Goal: Transaction & Acquisition: Subscribe to service/newsletter

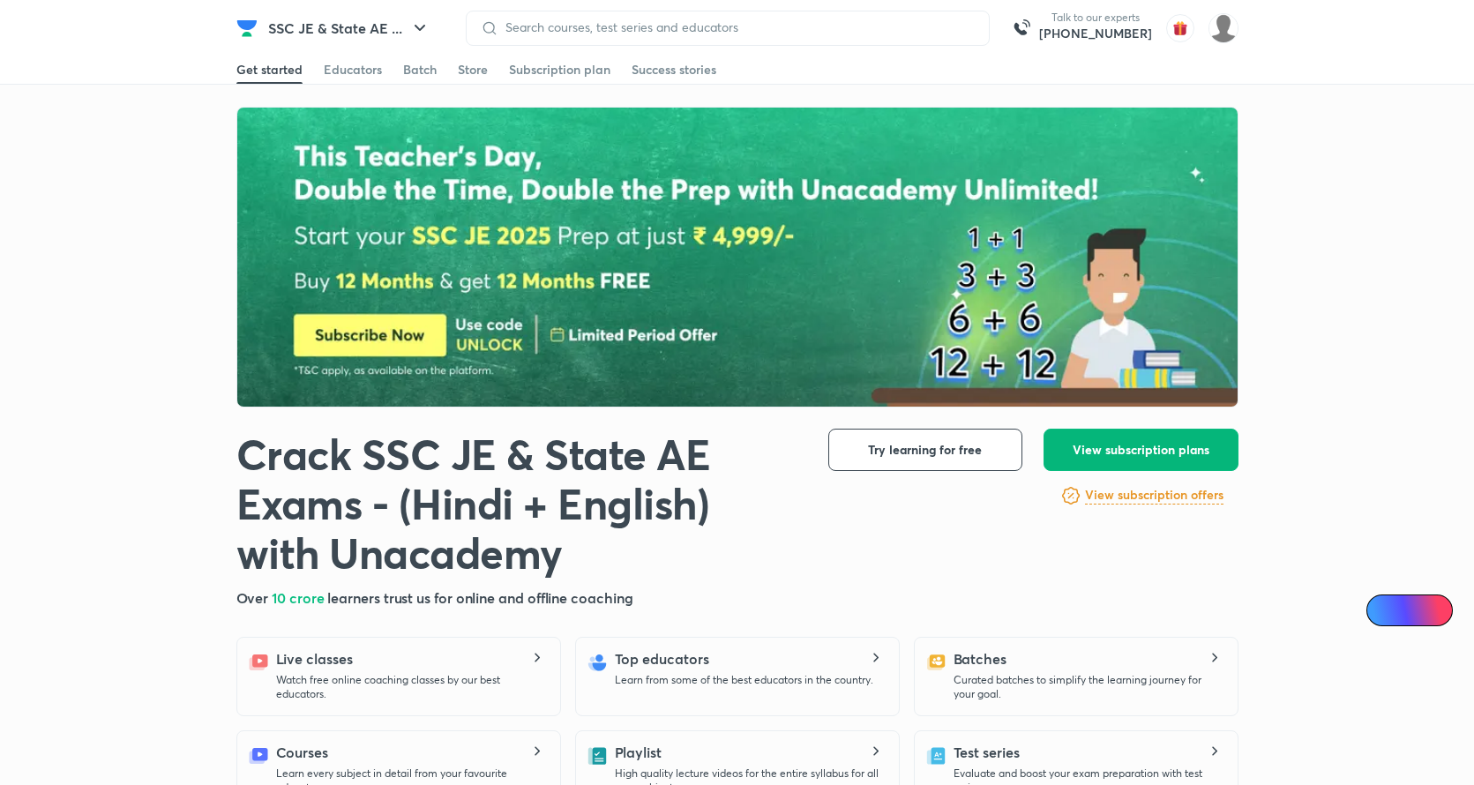
click at [1085, 454] on span "View subscription plans" at bounding box center [1141, 450] width 137 height 18
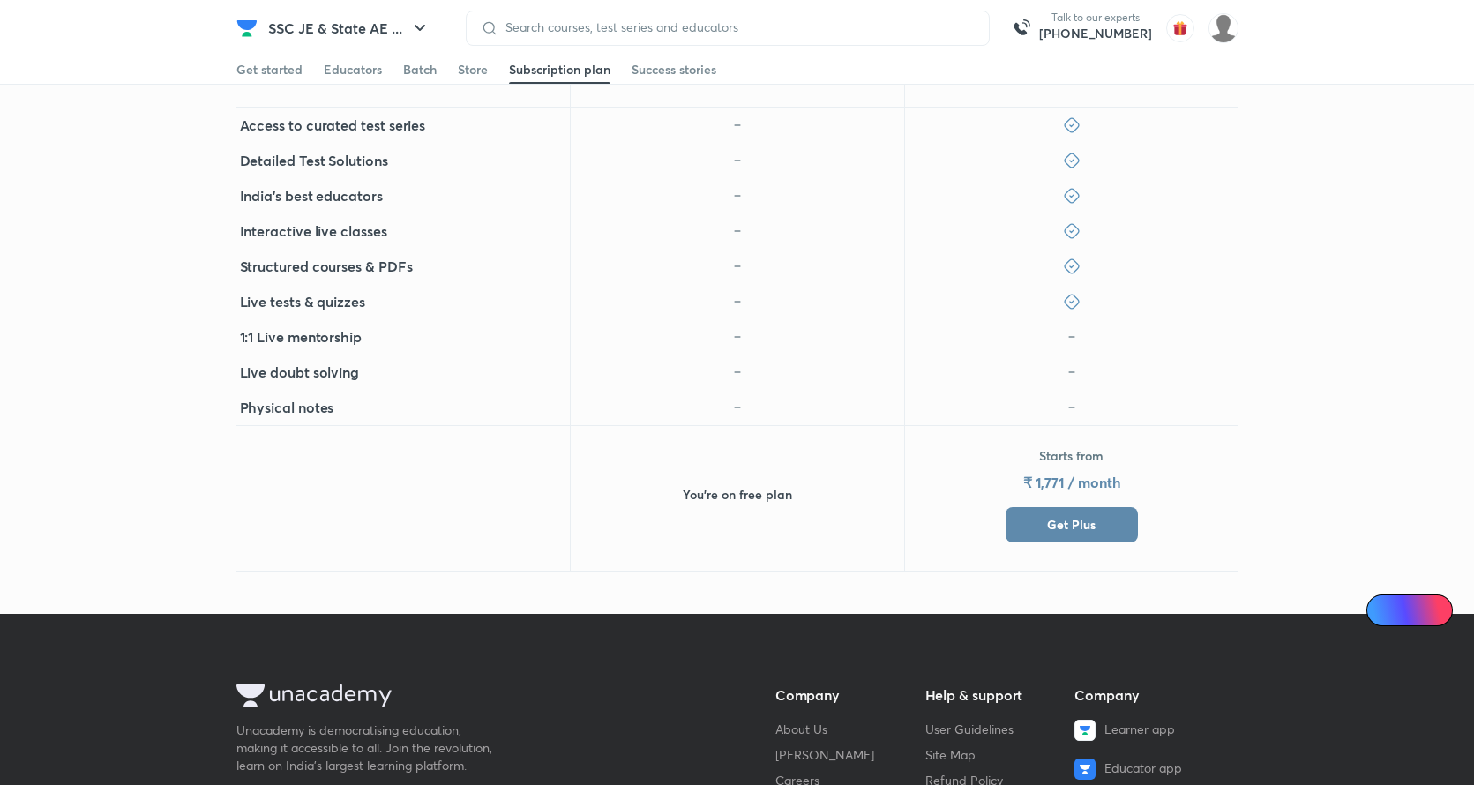
scroll to position [903, 0]
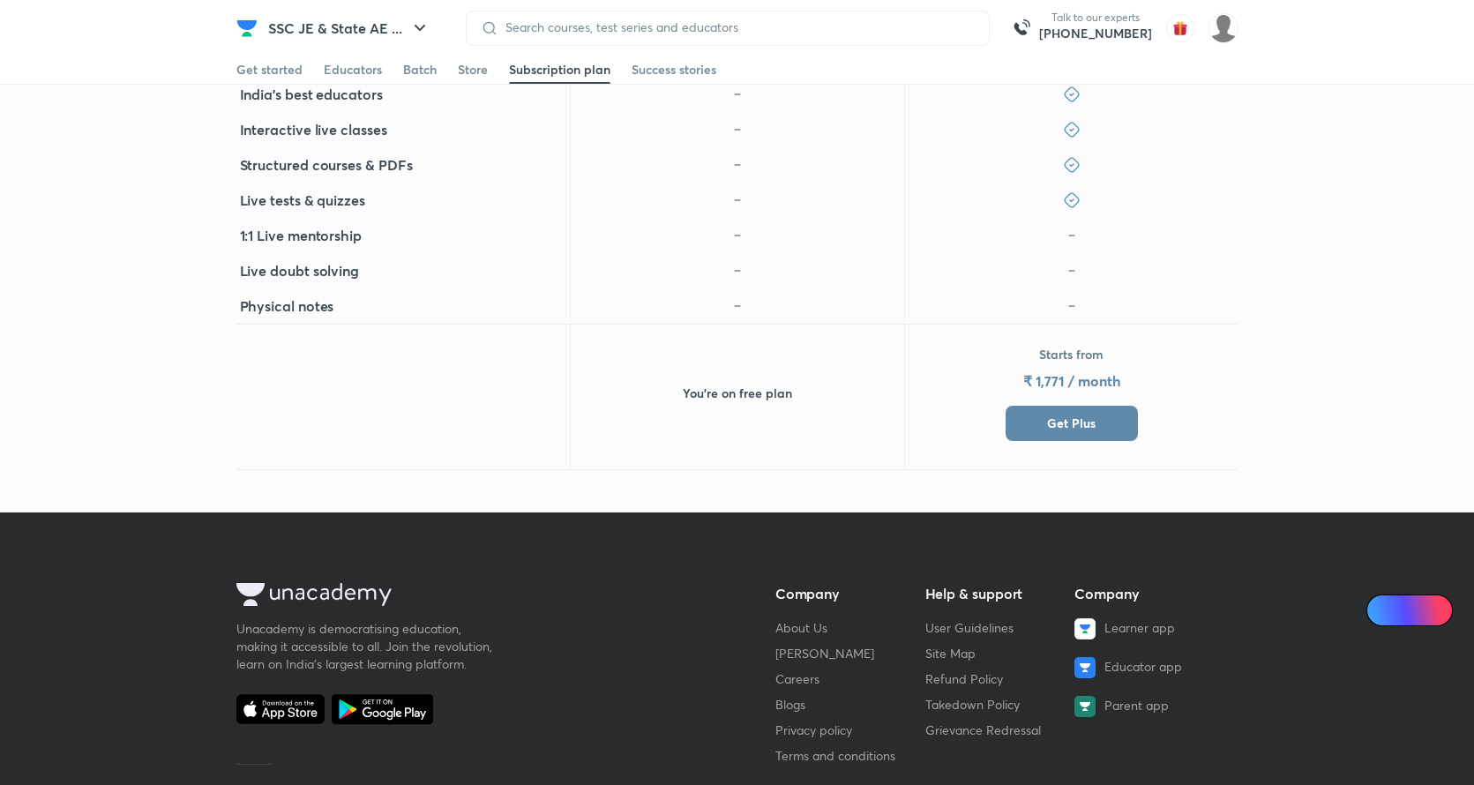
click at [1105, 429] on button "Get Plus" at bounding box center [1072, 423] width 132 height 35
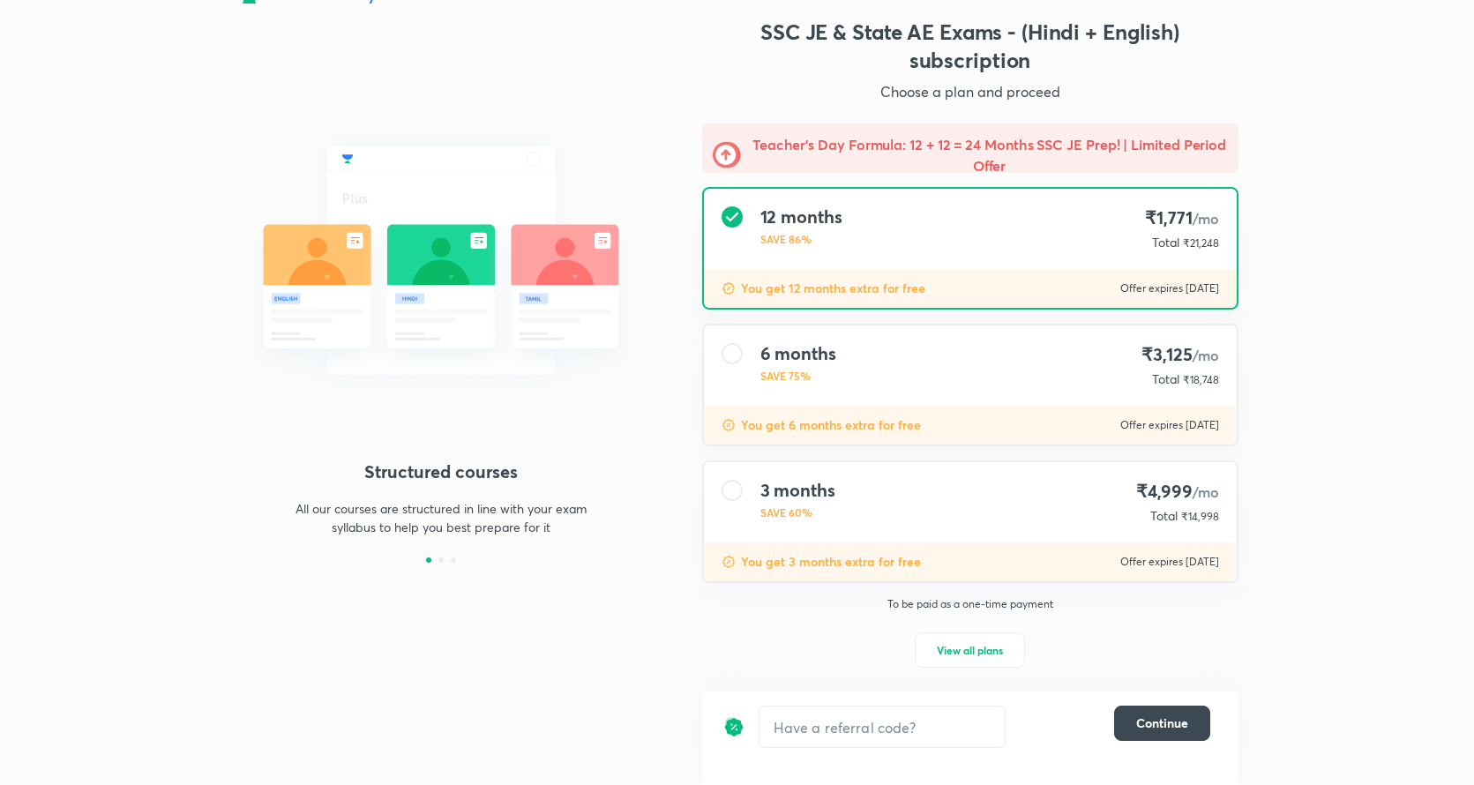
scroll to position [39, 0]
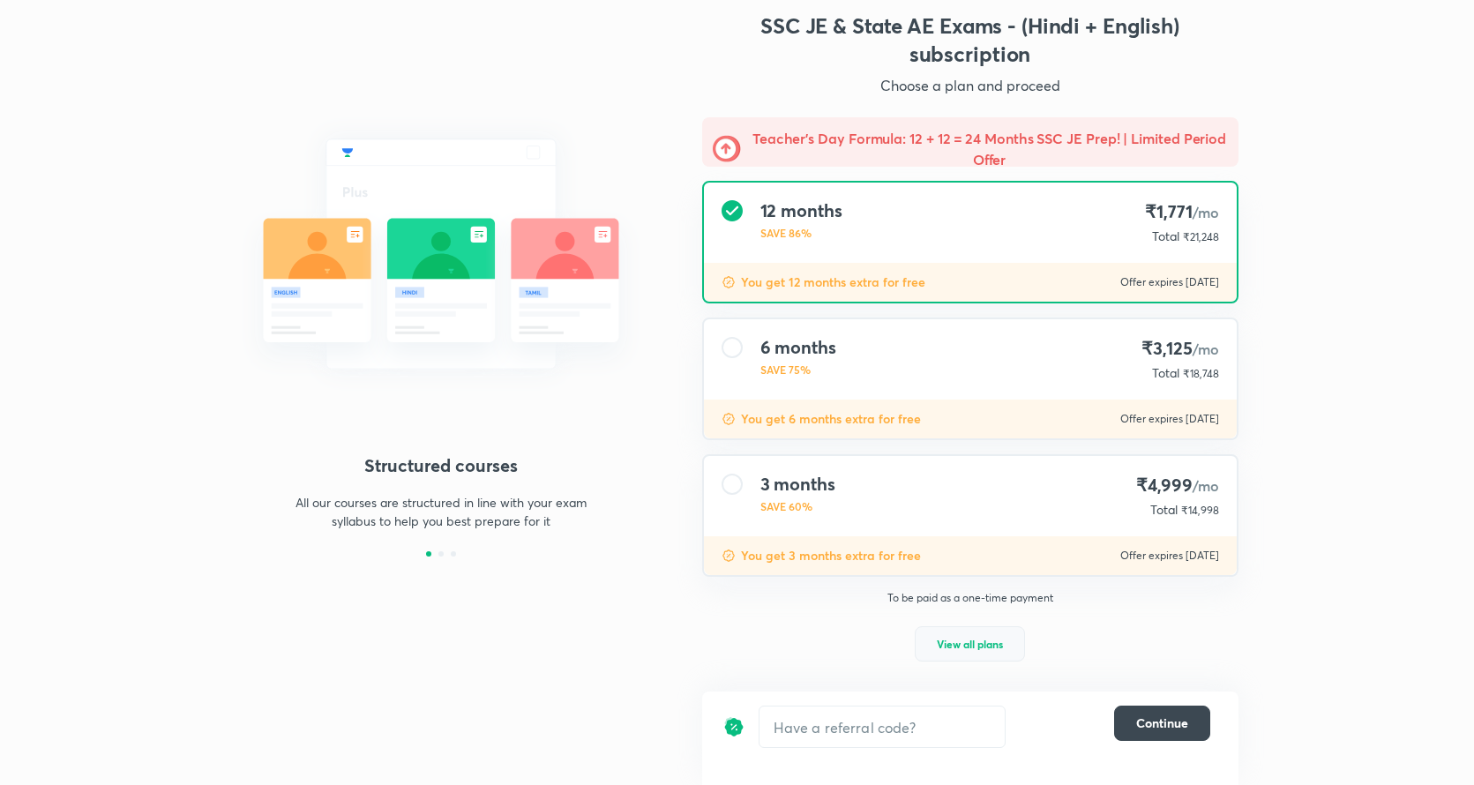
click at [941, 650] on span "View all plans" at bounding box center [970, 644] width 66 height 18
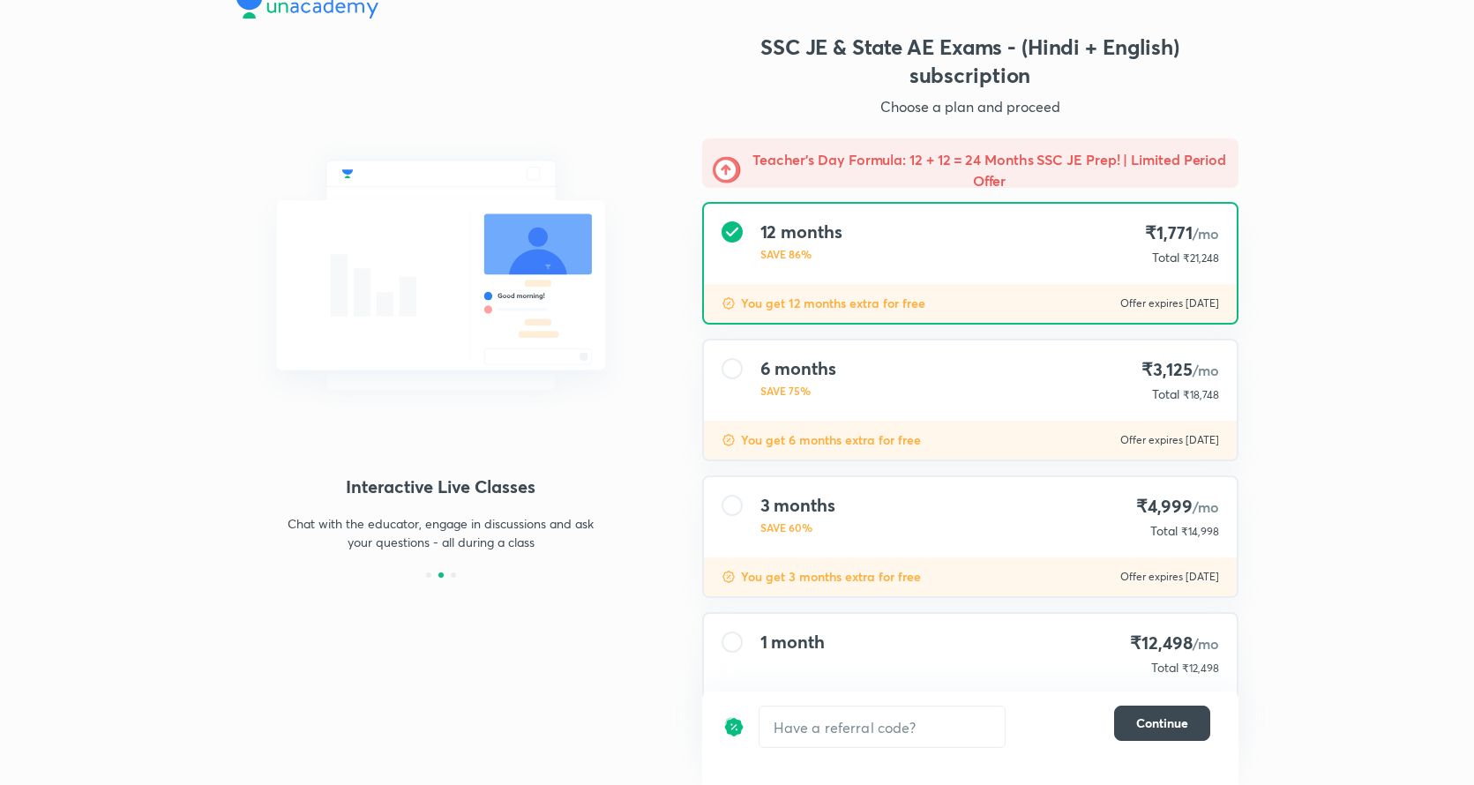
scroll to position [0, 0]
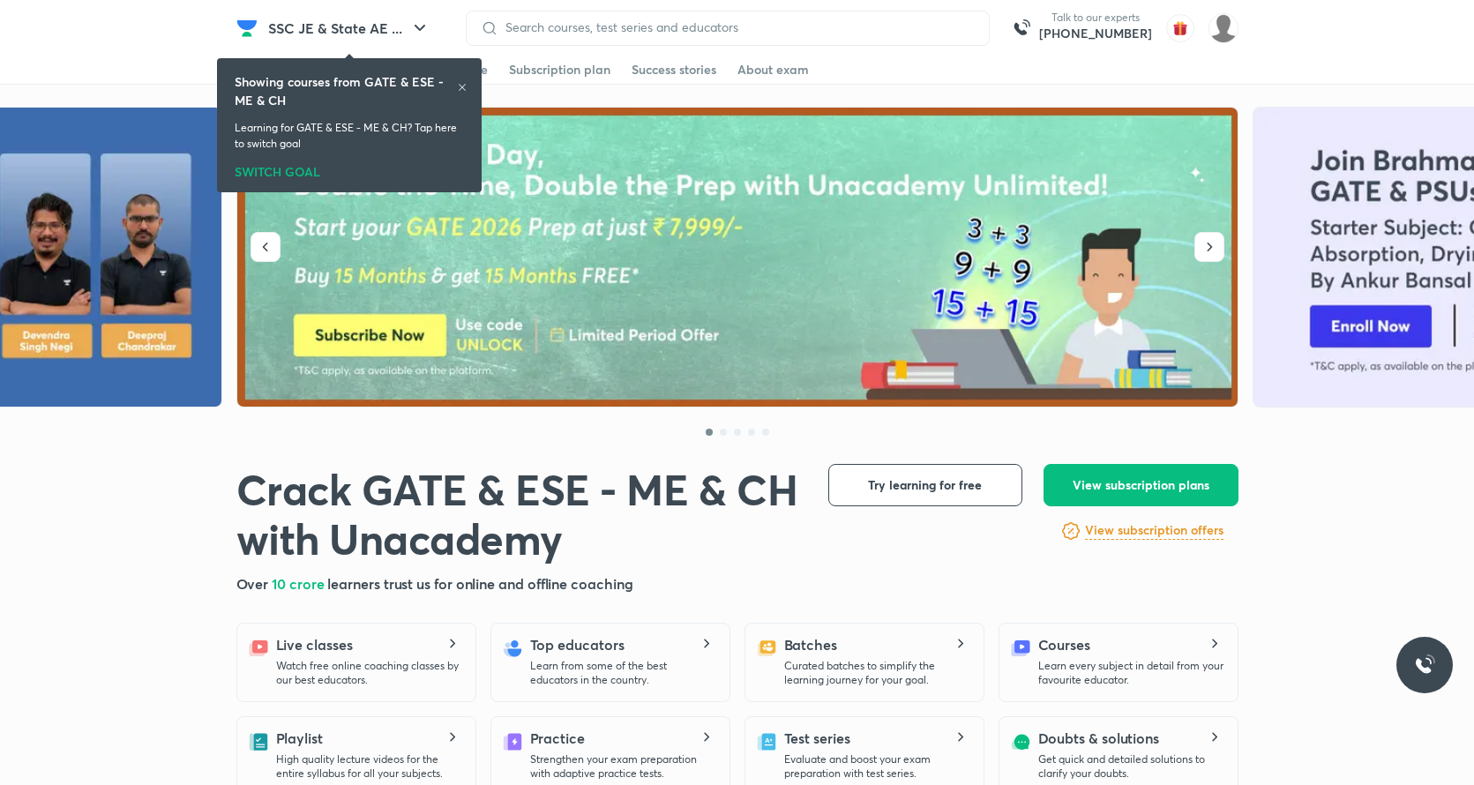
click at [465, 88] on icon at bounding box center [462, 87] width 11 height 11
click at [601, 321] on img at bounding box center [738, 258] width 1002 height 300
click at [469, 88] on div "Showing courses from GATE & ESE - ME & CH Learning for GATE & ESE - ME & CH? Ta…" at bounding box center [349, 125] width 250 height 127
click at [465, 93] on div at bounding box center [462, 89] width 11 height 14
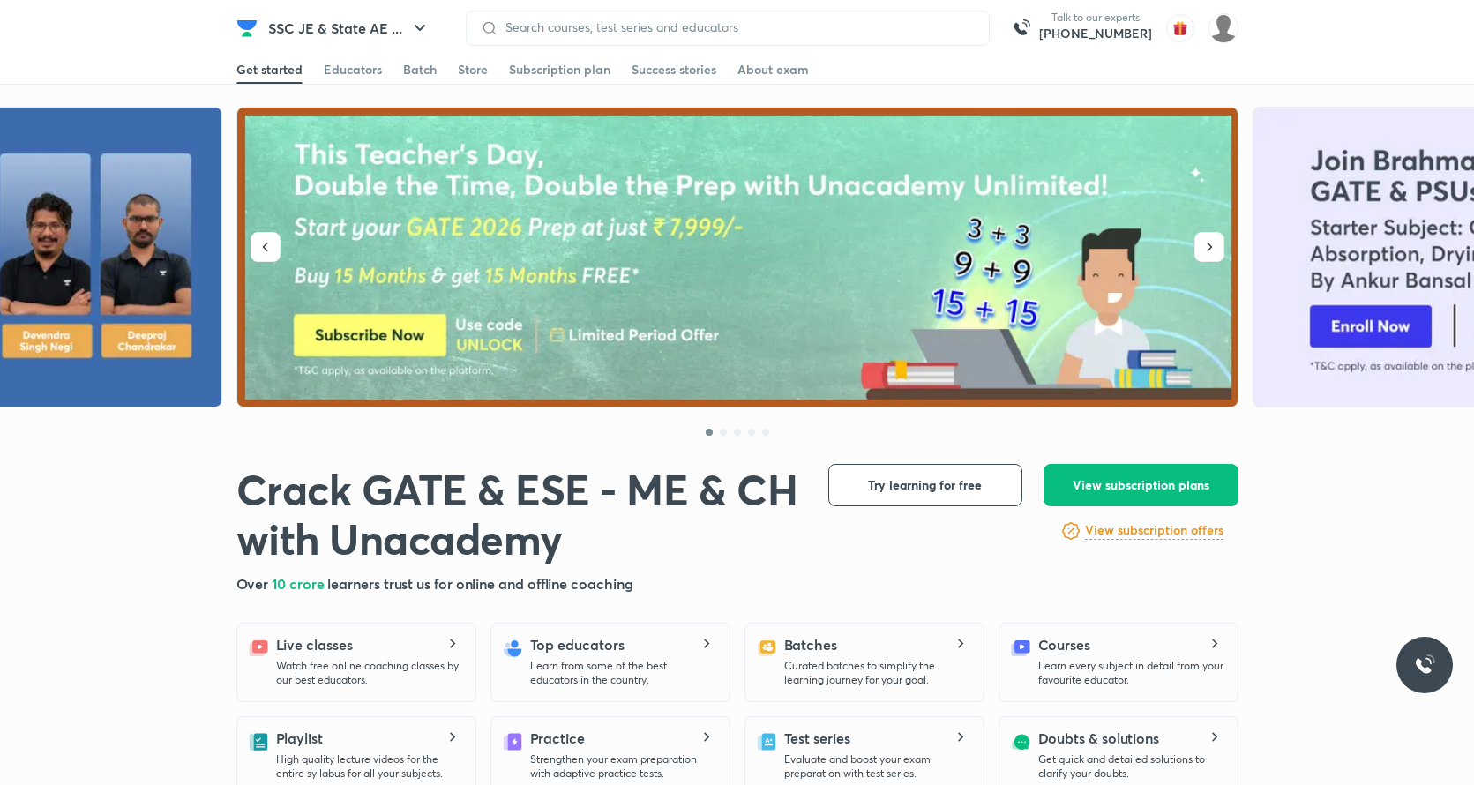
click at [467, 80] on link "Store" at bounding box center [473, 70] width 30 height 28
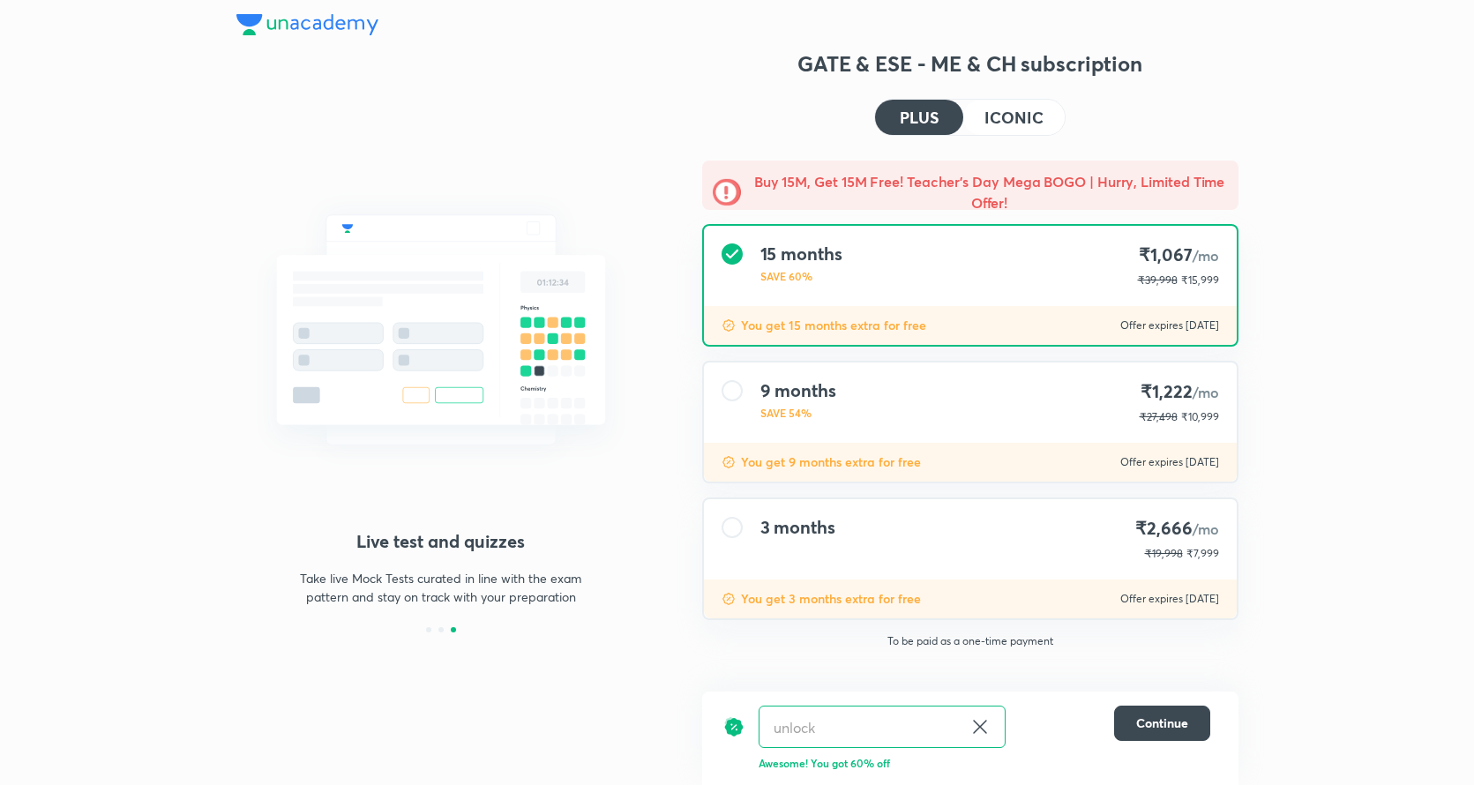
click at [957, 381] on div "9 months SAVE 54% ₹1,222 /mo ₹27,498 ₹10,999" at bounding box center [970, 403] width 533 height 80
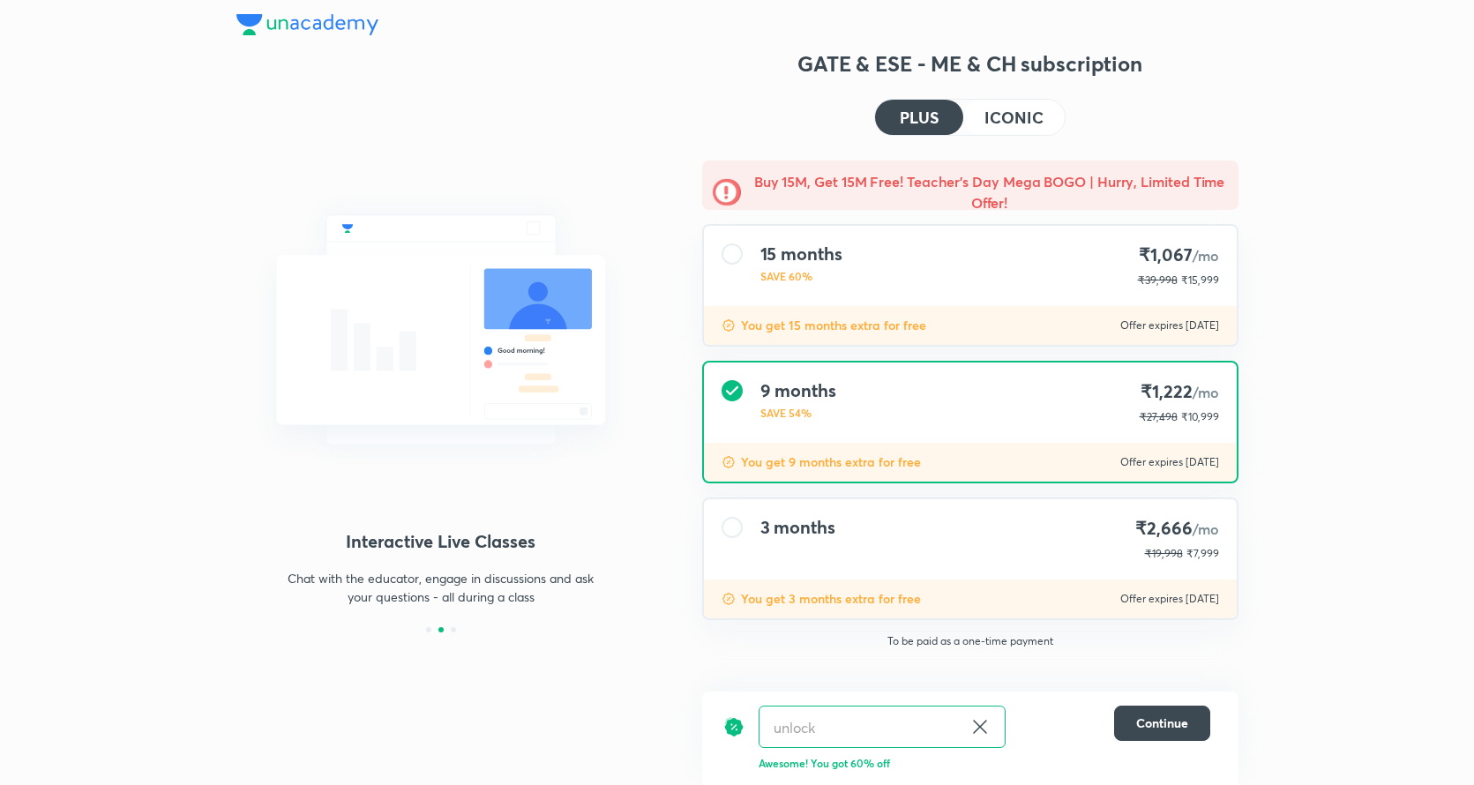
click at [273, 20] on img at bounding box center [307, 24] width 142 height 21
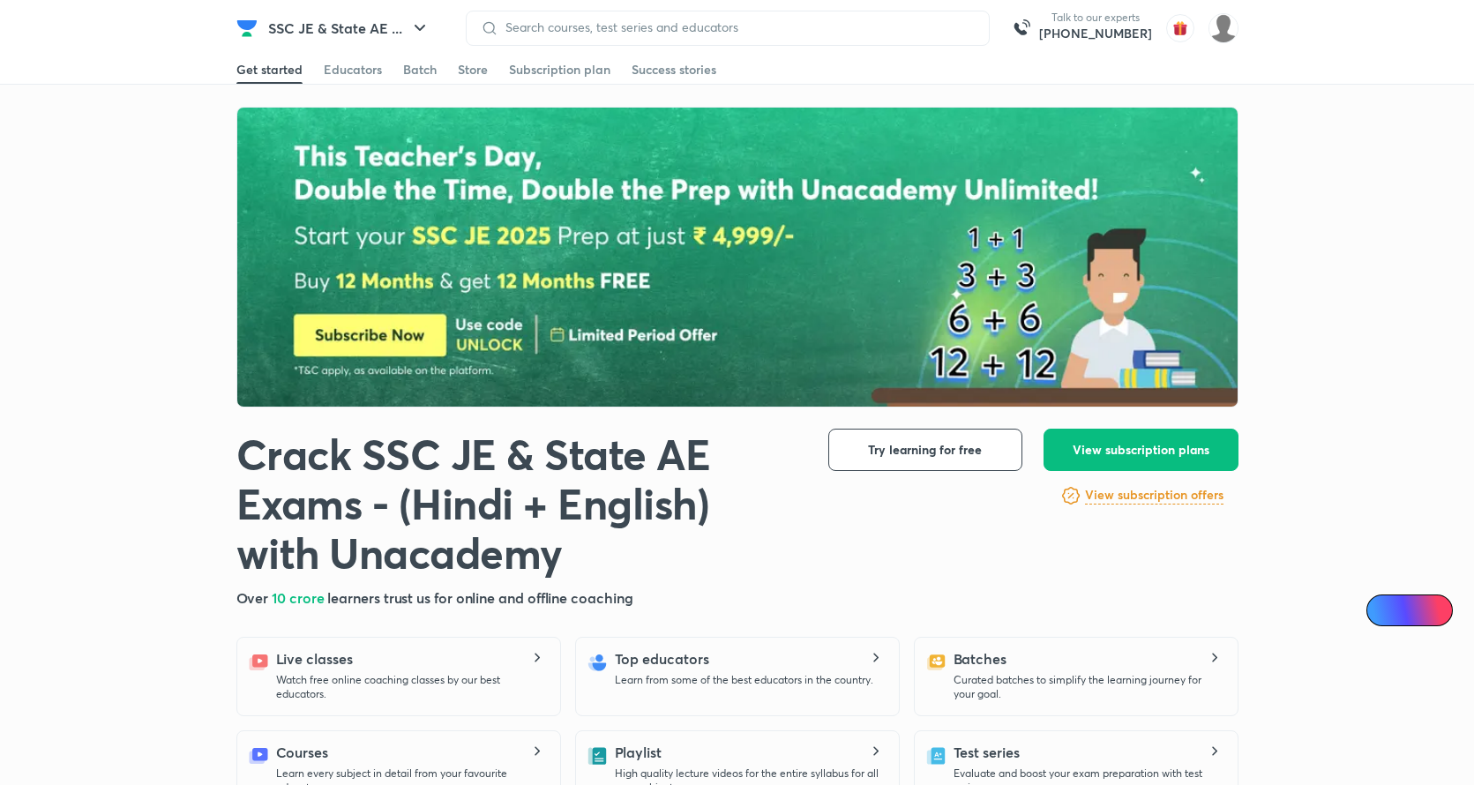
click at [598, 46] on div "SSC JE & State AE ... Talk to our experts +91-8585858585" at bounding box center [737, 28] width 1002 height 56
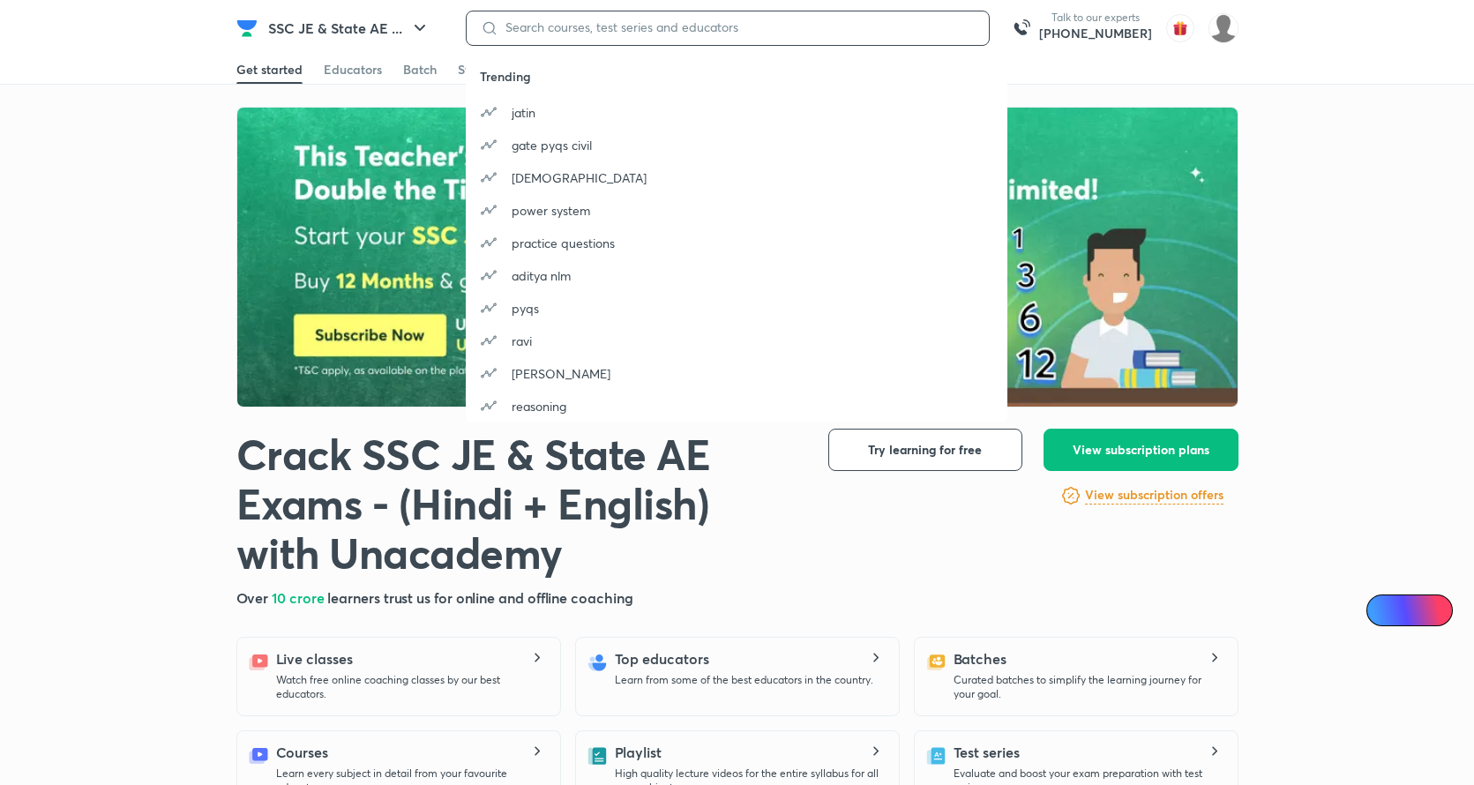
click at [557, 29] on input at bounding box center [736, 27] width 476 height 14
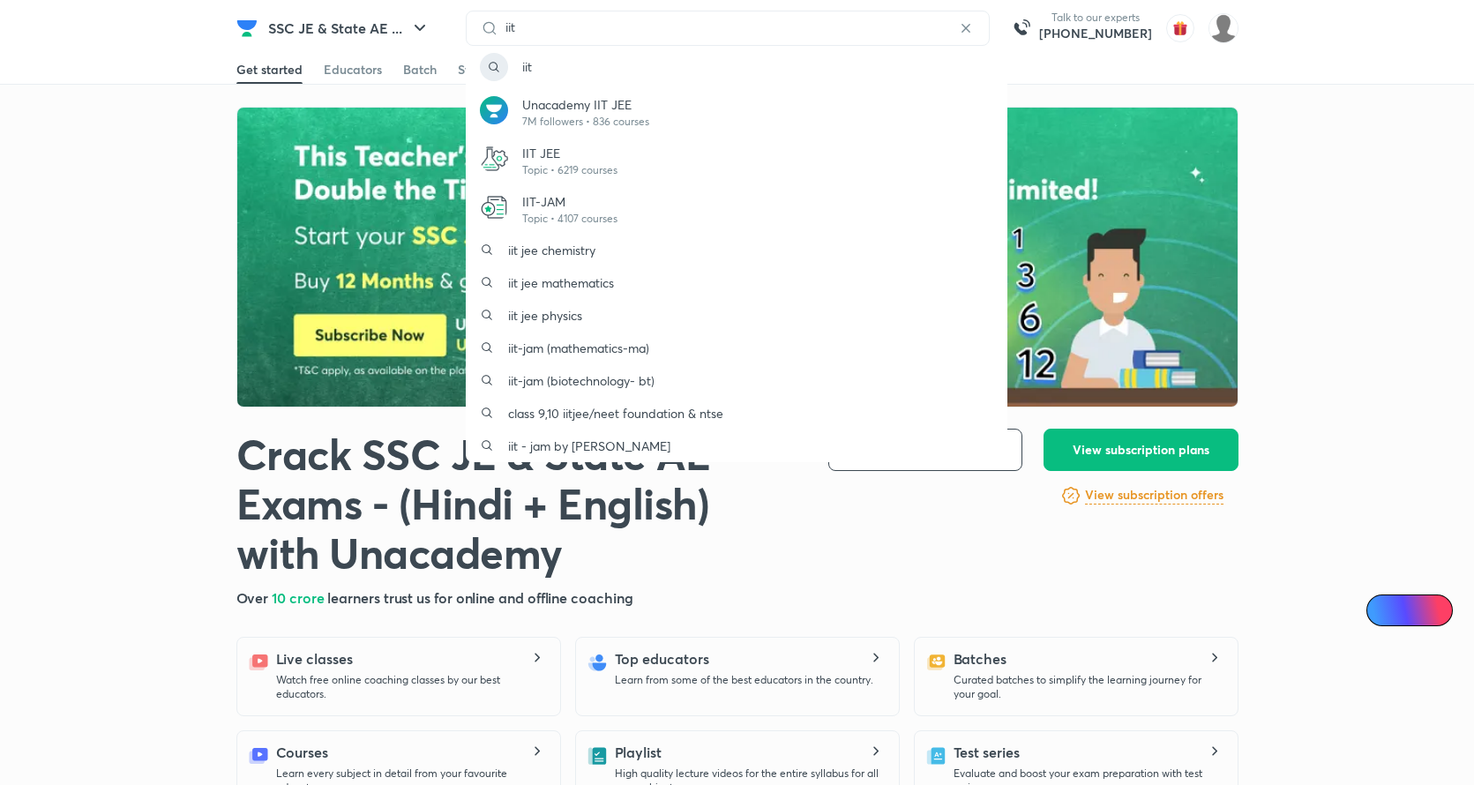
click at [553, 41] on div "iit" at bounding box center [728, 28] width 524 height 35
click at [552, 39] on div "iit" at bounding box center [728, 28] width 524 height 35
click at [552, 33] on input "iit" at bounding box center [727, 27] width 459 height 14
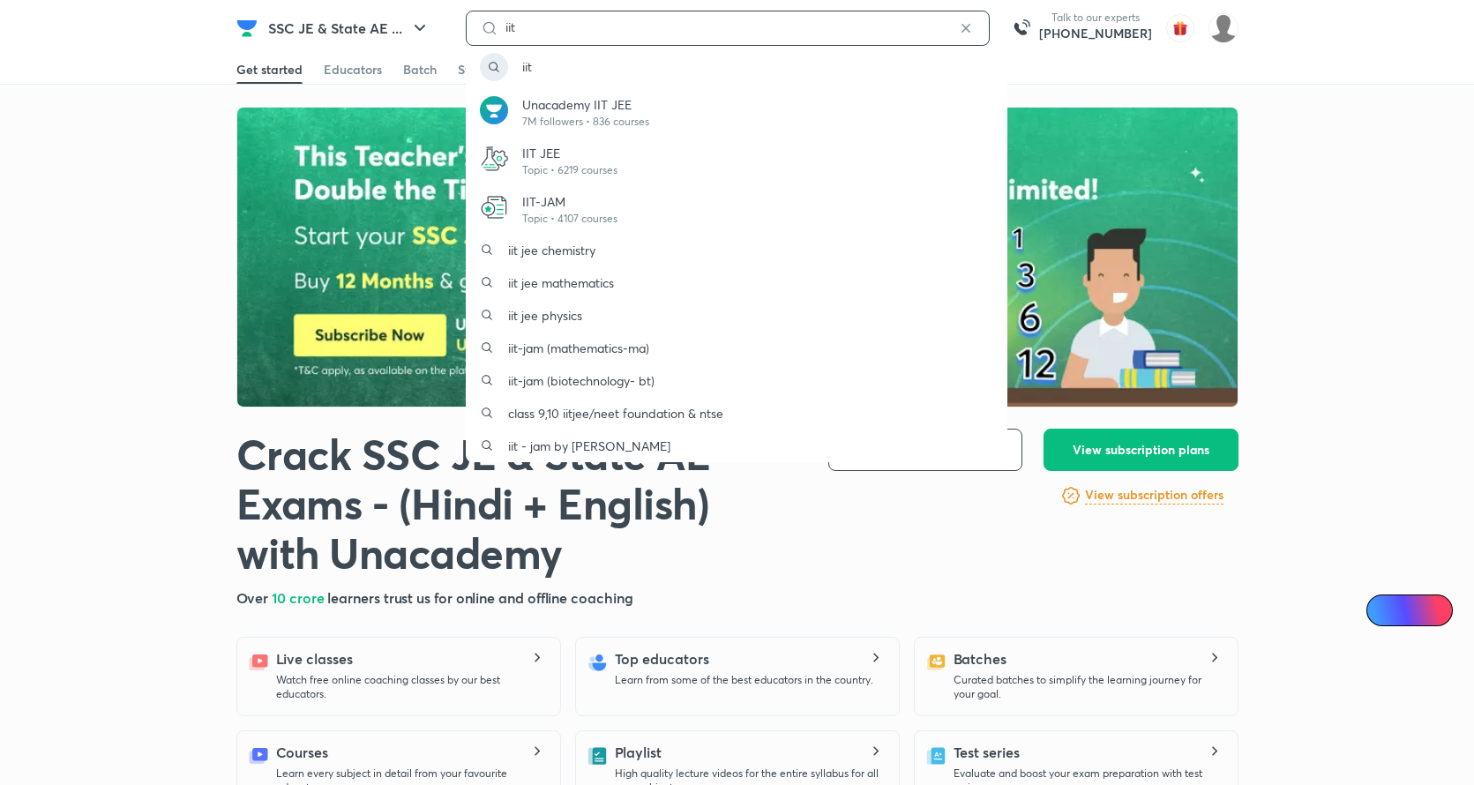
click at [552, 33] on input "iit" at bounding box center [727, 27] width 459 height 14
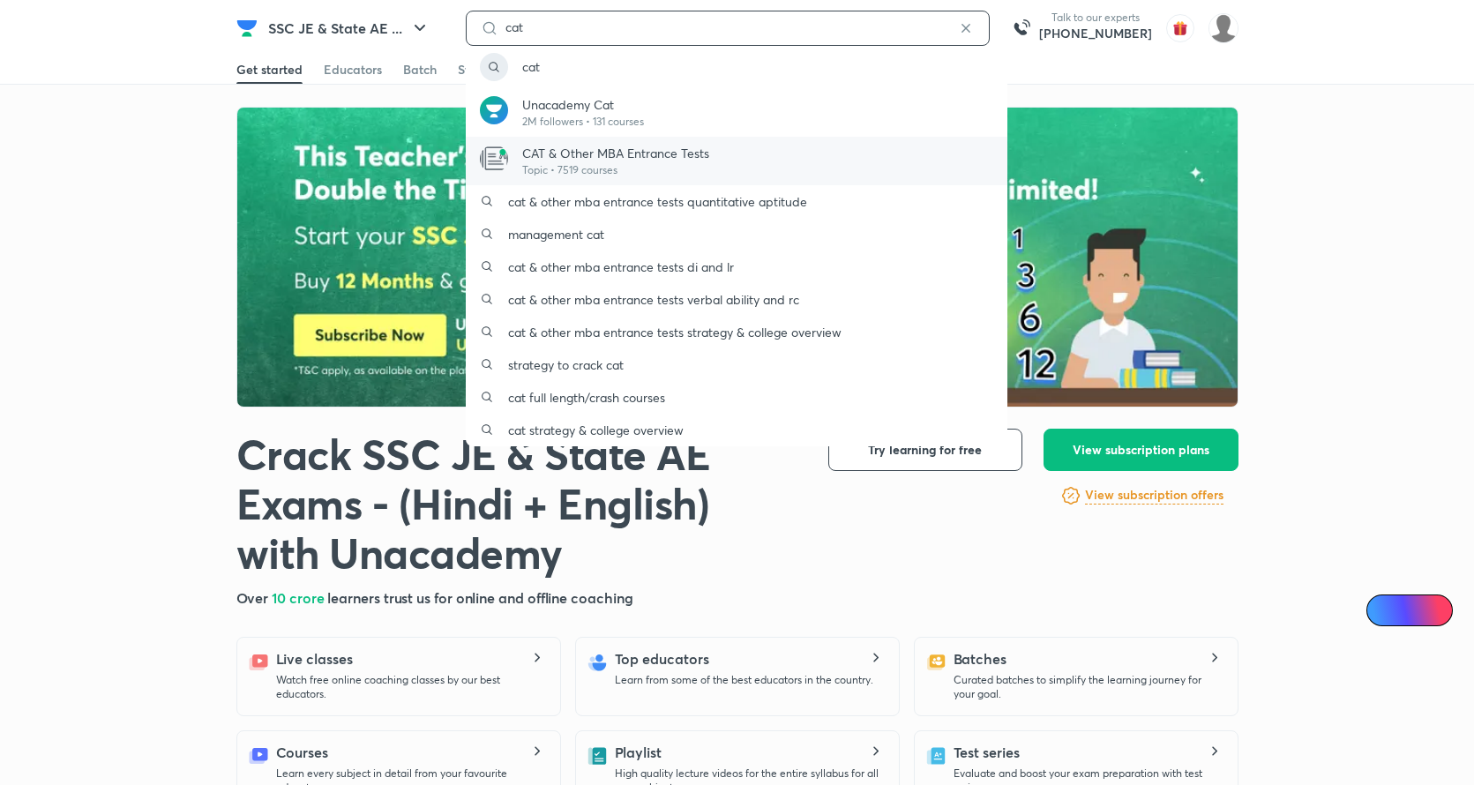
type input "cat"
click at [612, 153] on p "CAT & Other MBA Entrance Tests" at bounding box center [615, 153] width 187 height 19
click at [617, 162] on p "Topic • 7519 courses" at bounding box center [615, 170] width 187 height 16
click at [585, 153] on p "CAT & Other MBA Entrance Tests" at bounding box center [615, 153] width 187 height 19
click at [543, 152] on p "CAT & Other MBA Entrance Tests" at bounding box center [615, 153] width 187 height 19
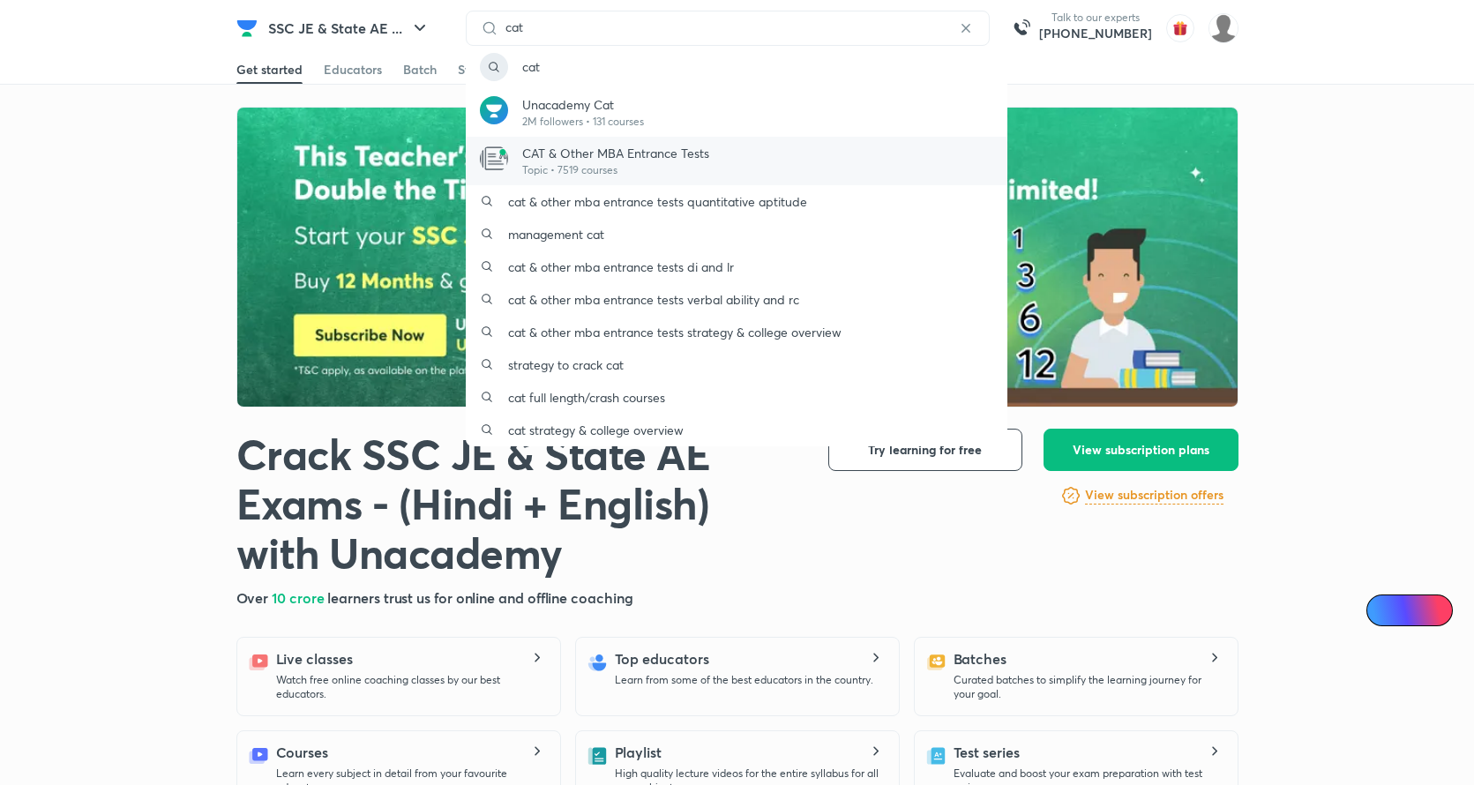
click at [487, 148] on img at bounding box center [494, 159] width 28 height 28
click at [332, 21] on button "SSC JE & State AE ..." at bounding box center [349, 28] width 183 height 35
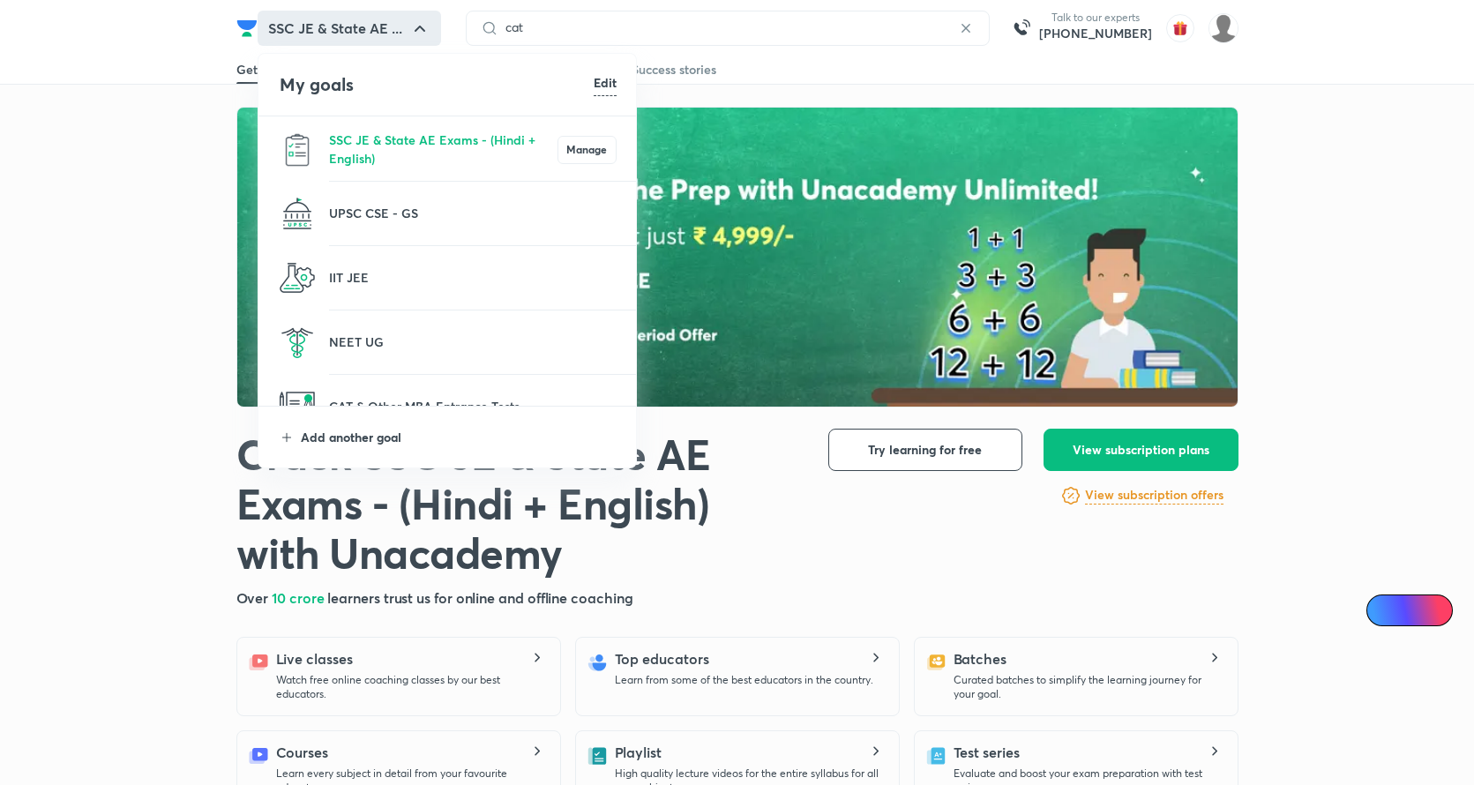
click at [418, 435] on p "Add another goal" at bounding box center [459, 437] width 316 height 19
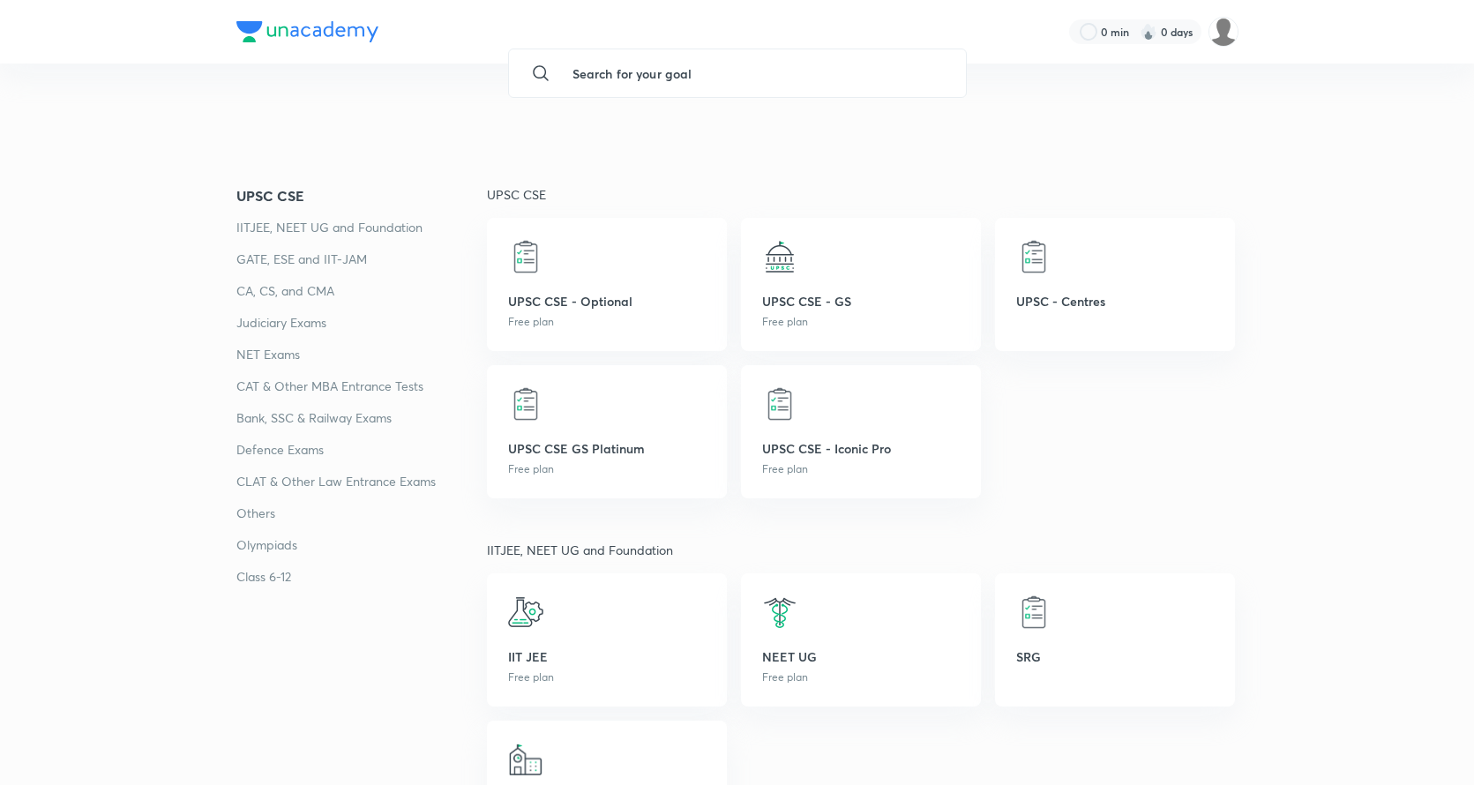
scroll to position [212, 0]
